Goal: Register for event/course

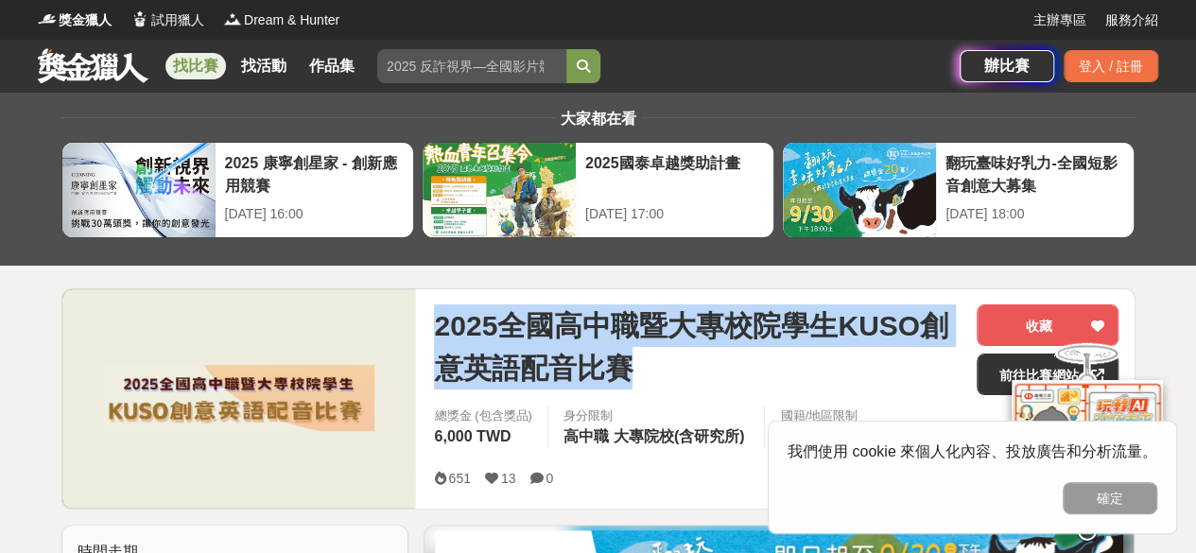
drag, startPoint x: 433, startPoint y: 317, endPoint x: 651, endPoint y: 371, distance: 224.1
click at [651, 371] on div "2025全國高中職暨大專校院學生KUSO創意英語配音比賽 收藏 前往比賽網站 總獎金 (包含獎品) 6,000 TWD 身分限制 高中職 大專院校(含研究所)…" at bounding box center [776, 398] width 715 height 219
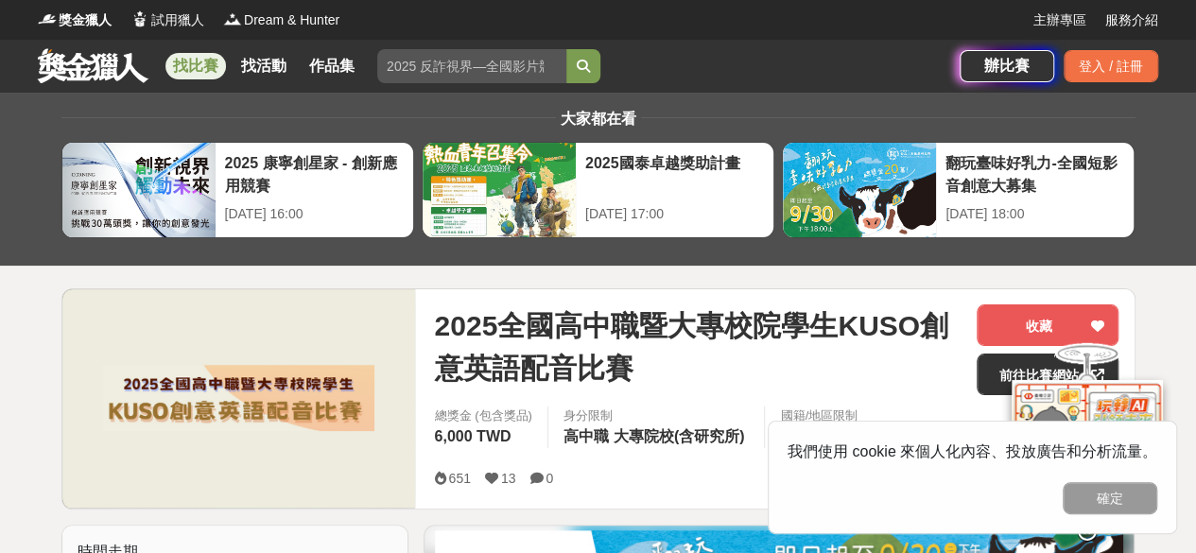
click at [589, 301] on div "2025全國高中職暨大專校院學生KUSO創意英語配音比賽 收藏 前往比賽網站 總獎金 (包含獎品) 6,000 TWD 身分限制 高中職 大專院校(含研究所)…" at bounding box center [776, 398] width 715 height 219
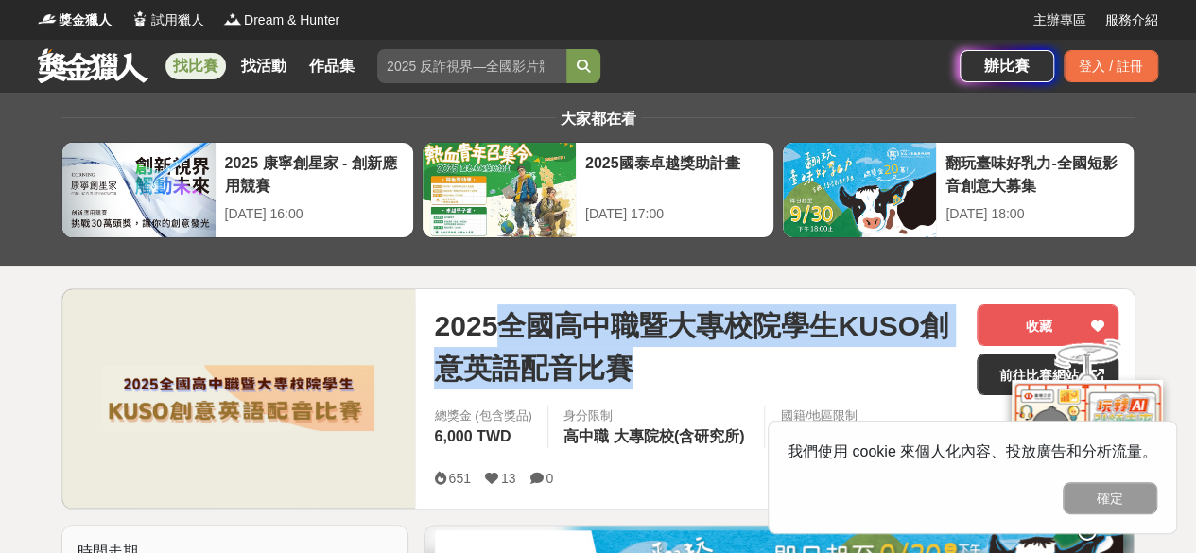
drag, startPoint x: 498, startPoint y: 323, endPoint x: 668, endPoint y: 368, distance: 175.0
click at [668, 368] on span "2025全國高中職暨大專校院學生KUSO創意英語配音比賽" at bounding box center [698, 346] width 528 height 85
copy span "全國高中職暨大專校院學生KUSO創意英語配音比賽"
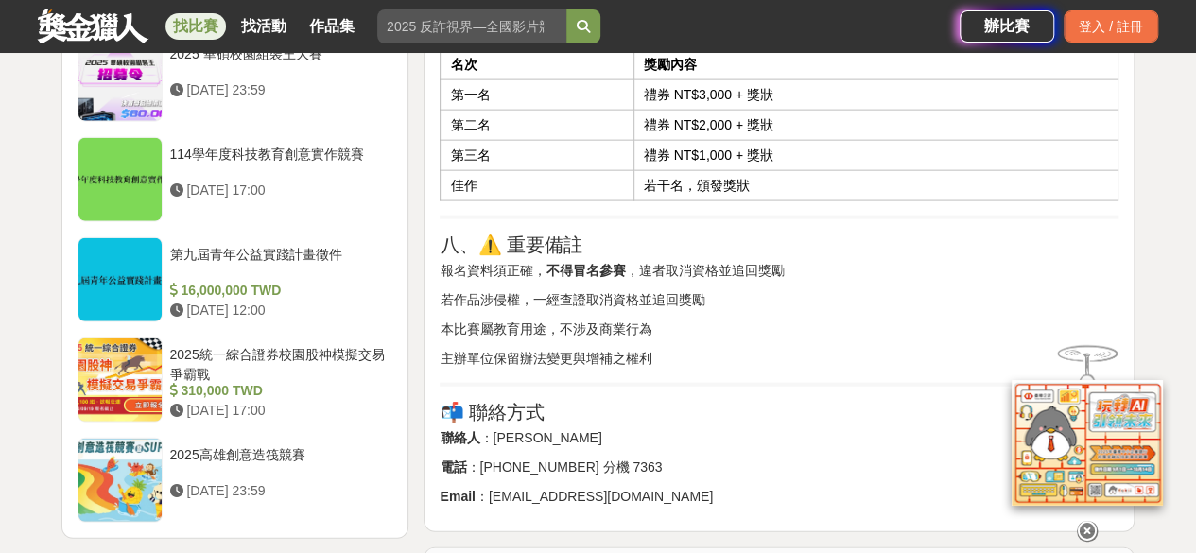
scroll to position [2175, 0]
